Goal: Check status: Check status

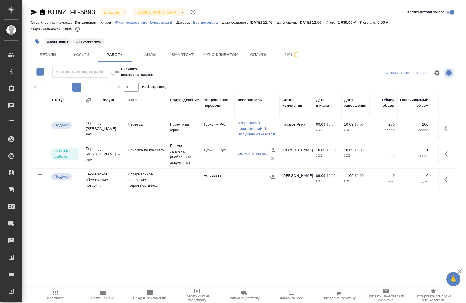
click at [41, 13] on icon "button" at bounding box center [42, 12] width 5 height 6
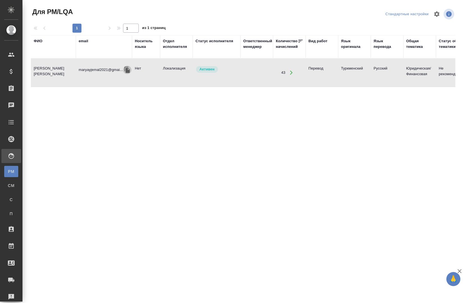
click at [129, 71] on icon "button" at bounding box center [127, 70] width 5 height 6
click at [56, 55] on th "ФИО" at bounding box center [53, 46] width 45 height 23
click at [59, 53] on div "ФИО" at bounding box center [53, 46] width 39 height 17
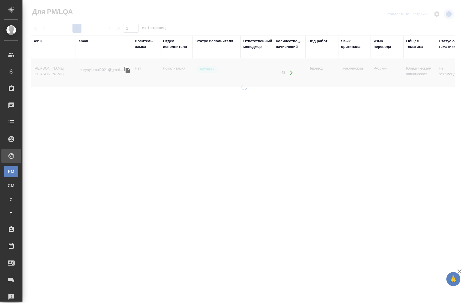
click at [18, 168] on link "PM Для PM/LQA" at bounding box center [11, 171] width 14 height 11
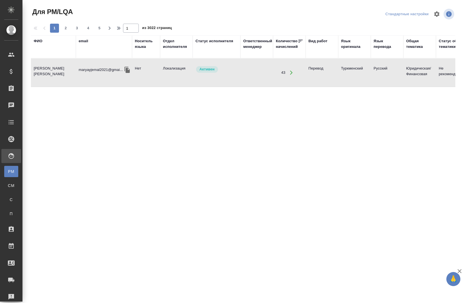
click at [42, 44] on div "ФИО" at bounding box center [53, 46] width 39 height 17
click at [40, 70] on td "Аннабердиева Айджемал Сахедовна" at bounding box center [53, 73] width 45 height 20
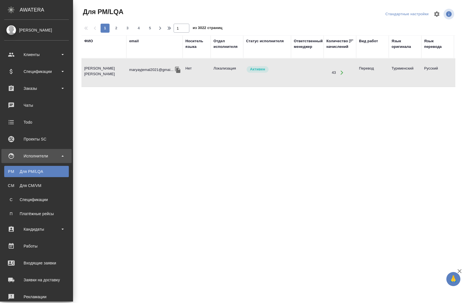
click at [22, 157] on div "Исполнители" at bounding box center [36, 156] width 65 height 8
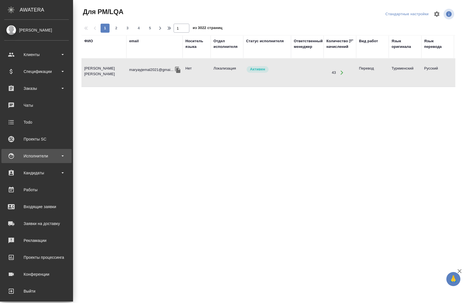
click at [25, 157] on div "Исполнители" at bounding box center [36, 156] width 65 height 8
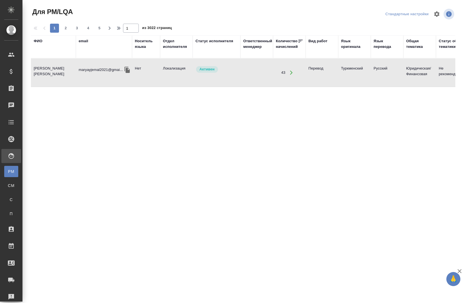
click at [8, 171] on div "Для PM/LQA" at bounding box center [4, 171] width 8 height 6
click at [44, 42] on div "ФИО" at bounding box center [53, 41] width 39 height 6
click at [44, 43] on div "ФИО" at bounding box center [53, 41] width 39 height 6
click at [41, 39] on div "ФИО" at bounding box center [38, 41] width 9 height 6
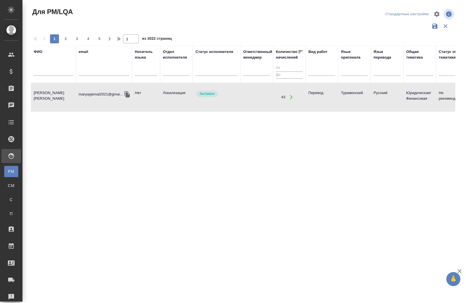
click at [43, 60] on div "ФИО" at bounding box center [53, 64] width 39 height 31
click at [45, 69] on input "text" at bounding box center [53, 72] width 39 height 7
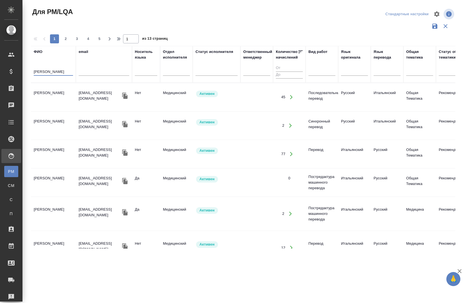
type input "калинчук"
click at [128, 95] on icon "button" at bounding box center [125, 95] width 7 height 7
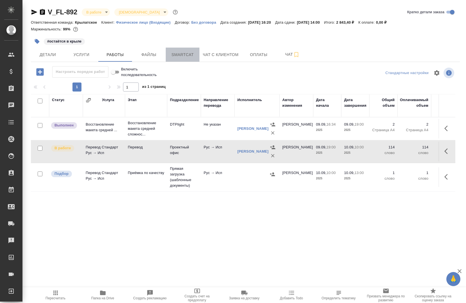
click at [183, 58] on button "Smartcat" at bounding box center [183, 55] width 34 height 14
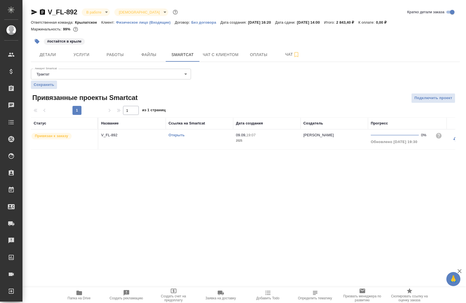
click at [180, 134] on link "Открыть" at bounding box center [177, 135] width 16 height 4
click at [116, 58] on span "Работы" at bounding box center [115, 54] width 27 height 7
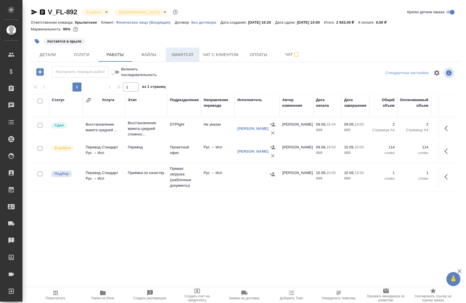
click at [188, 58] on button "Smartcat" at bounding box center [183, 55] width 34 height 14
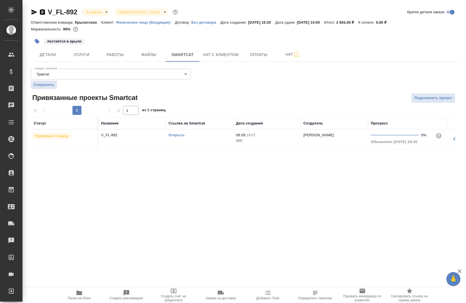
click at [179, 135] on link "Открыть" at bounding box center [177, 135] width 16 height 4
click at [41, 11] on icon "button" at bounding box center [42, 12] width 7 height 7
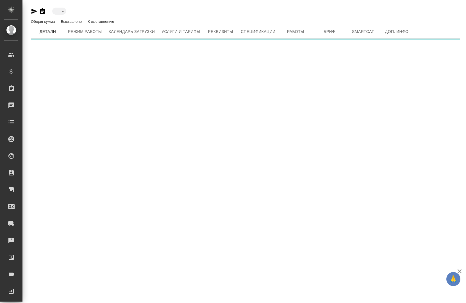
type input "active"
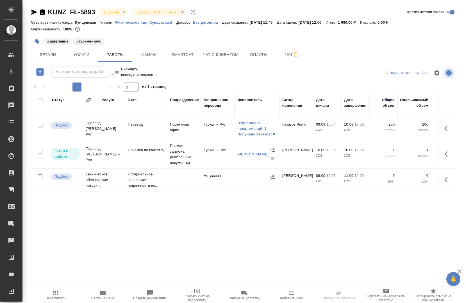
click at [258, 135] on link "Получено отказов: 0" at bounding box center [257, 134] width 39 height 6
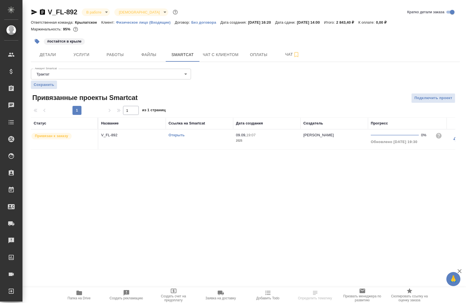
click at [171, 132] on div "Открыть" at bounding box center [200, 135] width 62 height 6
click at [171, 131] on td "Открыть" at bounding box center [199, 139] width 67 height 20
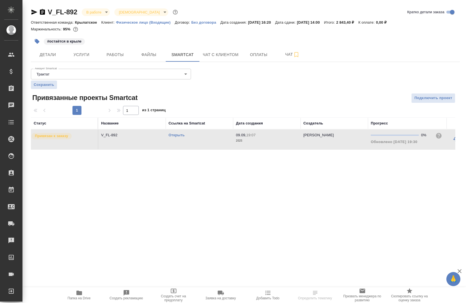
click at [171, 131] on td "Открыть" at bounding box center [199, 139] width 67 height 20
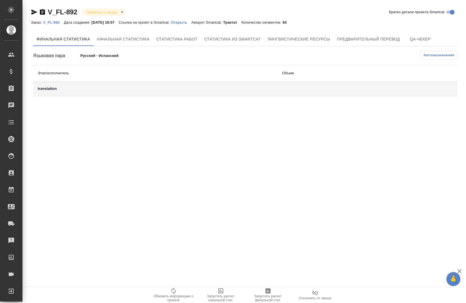
click at [48, 22] on p "V_FL-892" at bounding box center [53, 22] width 21 height 4
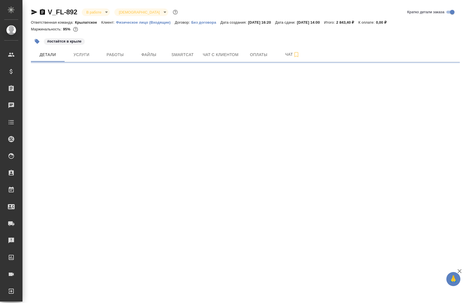
select select "RU"
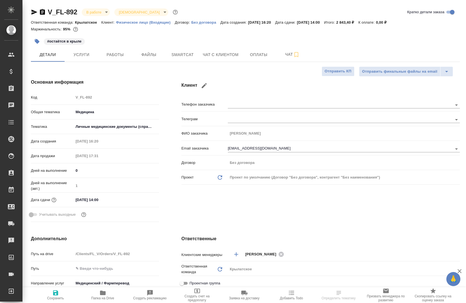
type textarea "x"
click at [117, 57] on span "Работы" at bounding box center [115, 54] width 27 height 7
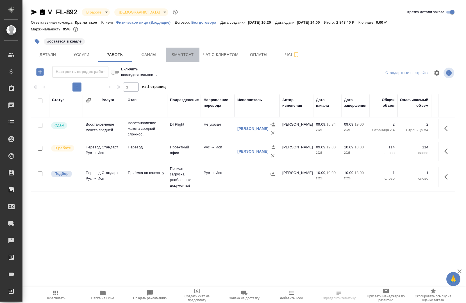
click at [194, 51] on span "Smartcat" at bounding box center [182, 54] width 27 height 7
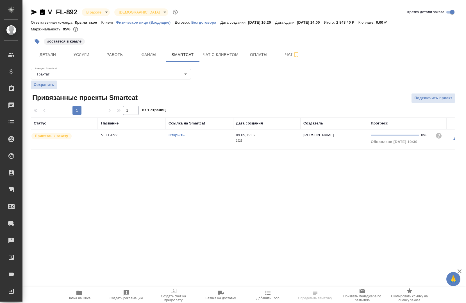
click at [181, 136] on link "Открыть" at bounding box center [177, 135] width 16 height 4
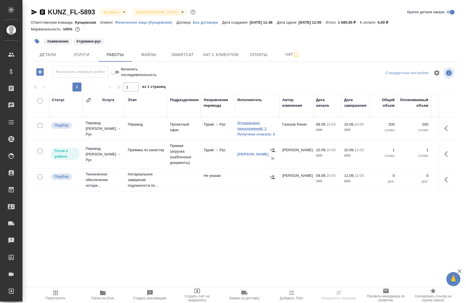
click at [243, 127] on link "Отправлено предложений: 1" at bounding box center [257, 125] width 39 height 11
